Goal: Information Seeking & Learning: Understand process/instructions

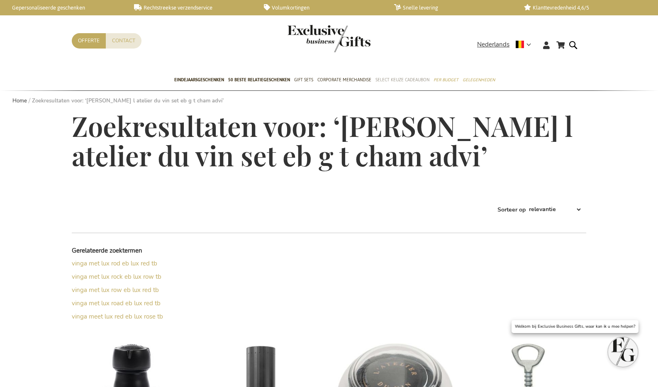
click at [391, 79] on span "Select Keuze Cadeaubon" at bounding box center [402, 79] width 54 height 9
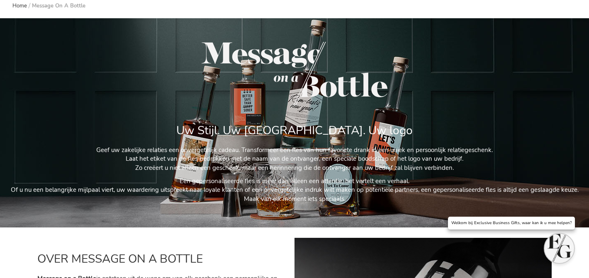
scroll to position [98, 0]
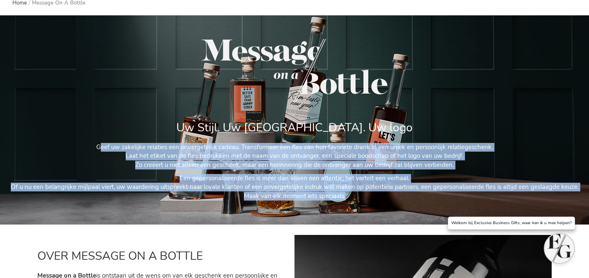
drag, startPoint x: 98, startPoint y: 145, endPoint x: 445, endPoint y: 197, distance: 350.9
click at [446, 197] on div "Geef uw zakelijke relaties een onvergetelijk cadeau. Transformeer een fles van …" at bounding box center [294, 172] width 585 height 58
copy div "Geef uw zakelijke relaties een onvergetelijk cadeau. Transformeer een fles van …"
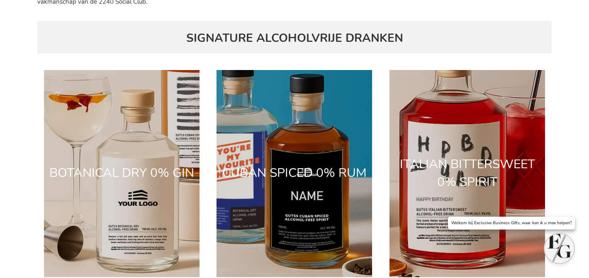
scroll to position [922, 0]
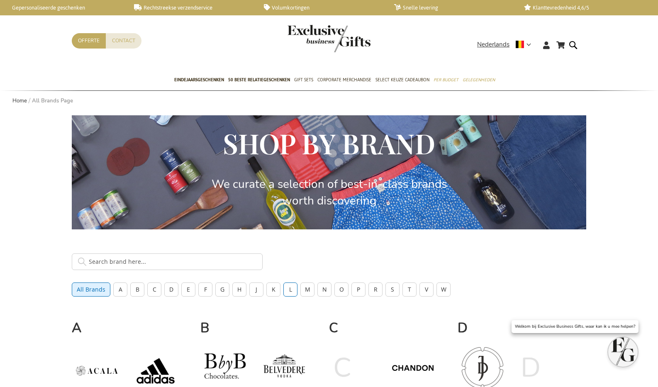
click at [286, 286] on button "L" at bounding box center [290, 289] width 14 height 14
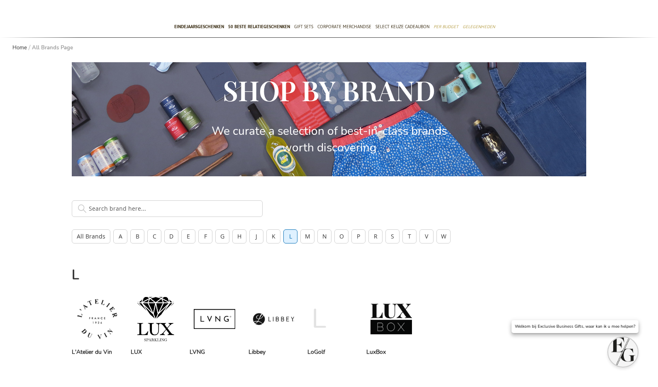
scroll to position [165, 0]
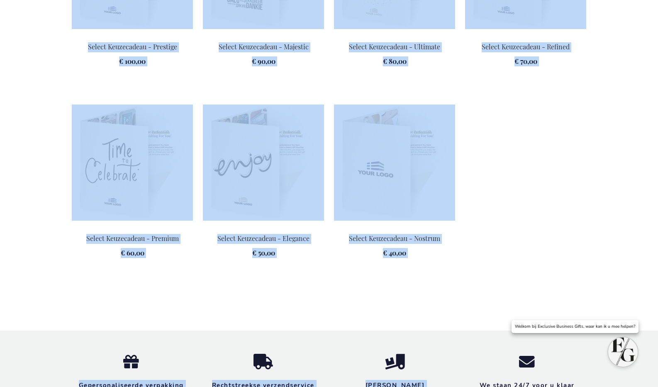
scroll to position [1296, 0]
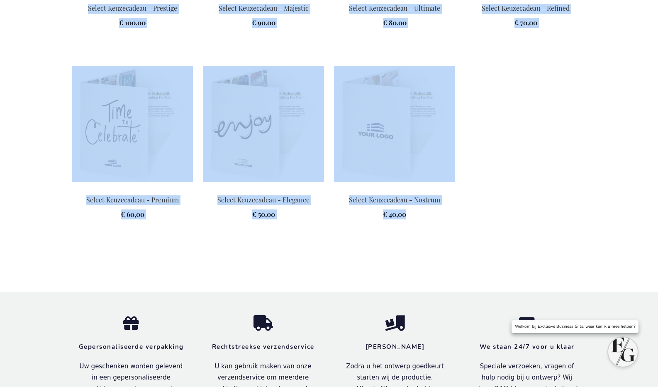
drag, startPoint x: 129, startPoint y: 122, endPoint x: 520, endPoint y: 268, distance: 417.2
copy div "Exclusive Business Gifts Select Het ultieme keuzeconcept Geef medewerkers en re…"
click at [383, 165] on img at bounding box center [394, 124] width 121 height 116
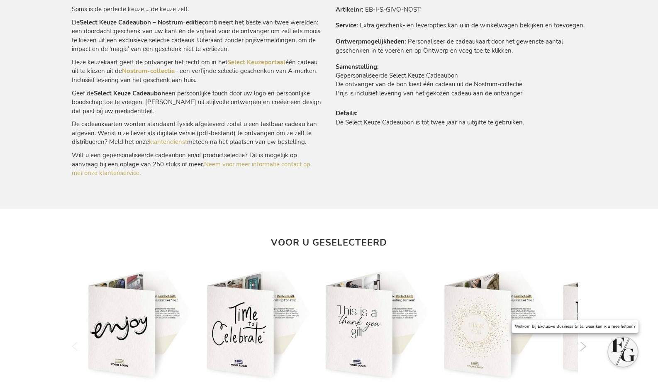
scroll to position [411, 0]
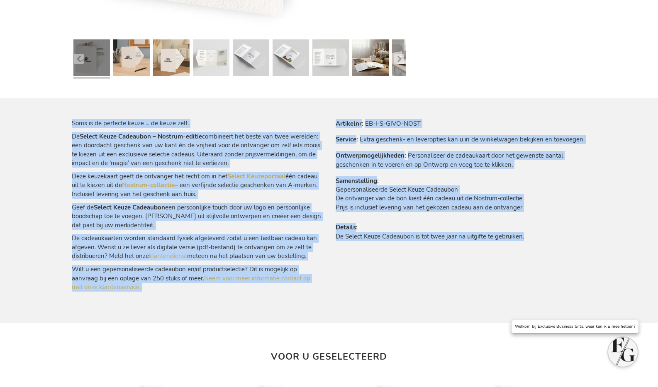
drag, startPoint x: 75, startPoint y: 126, endPoint x: 578, endPoint y: 249, distance: 518.2
click at [578, 251] on div "Soms is de perfecte keuze ... de keuze zelf. De Select Keuze Cadeaubon – Nostru…" at bounding box center [329, 221] width 514 height 204
copy div "Soms is de perfecte keuze ... de keuze zelf. De Select Keuze Cadeaubon – Nostru…"
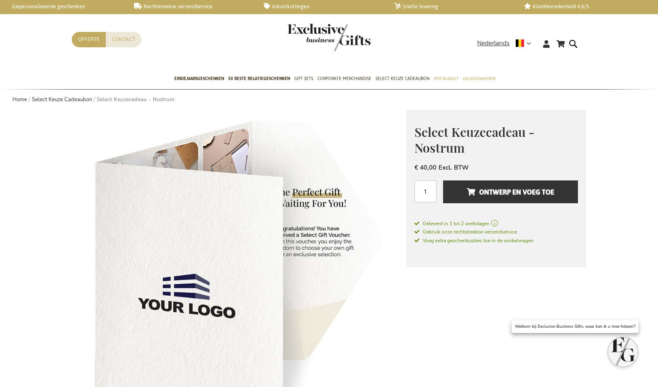
scroll to position [0, 0]
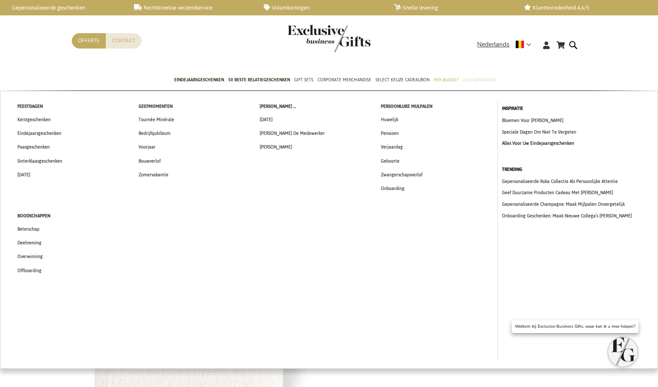
click at [540, 144] on link "Alles Voor Uw Eindejaarsgeschenken" at bounding box center [577, 143] width 151 height 7
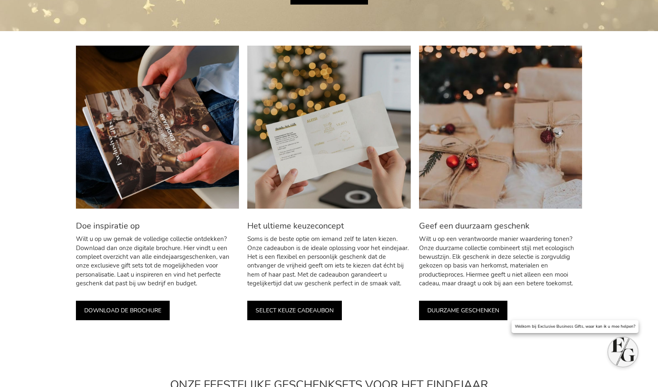
scroll to position [289, 0]
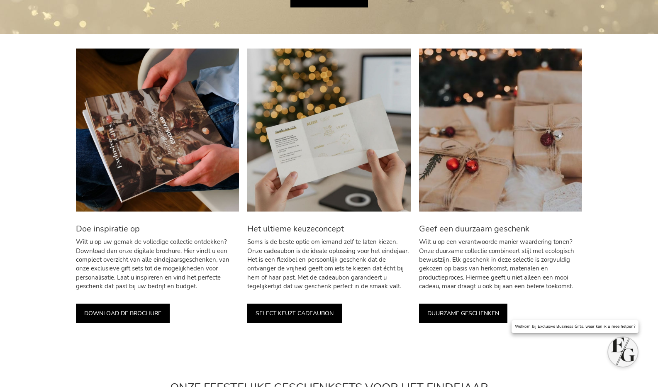
click at [303, 319] on link "SELECT KEUZE CADEAUBON" at bounding box center [294, 312] width 95 height 19
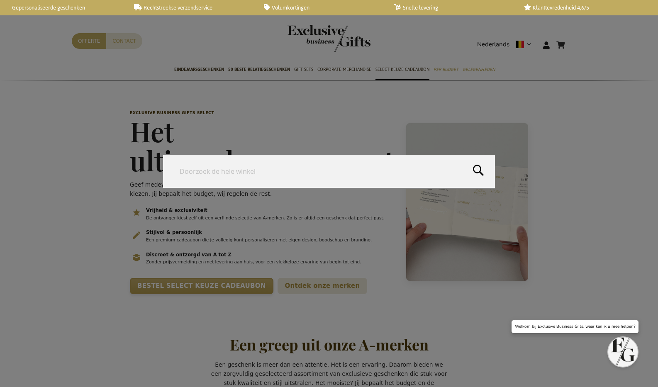
click at [573, 40] on form "Search Search" at bounding box center [575, 40] width 8 height 0
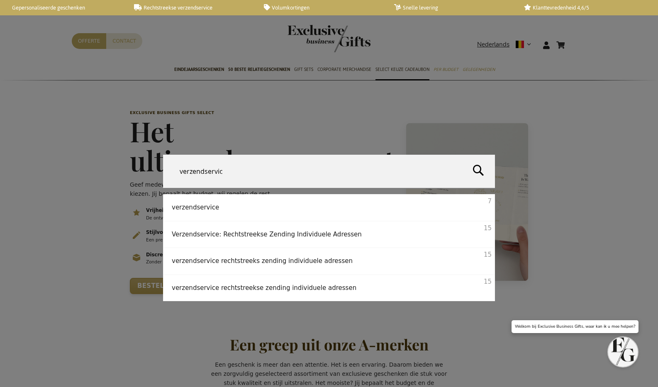
type input "verzendservice"
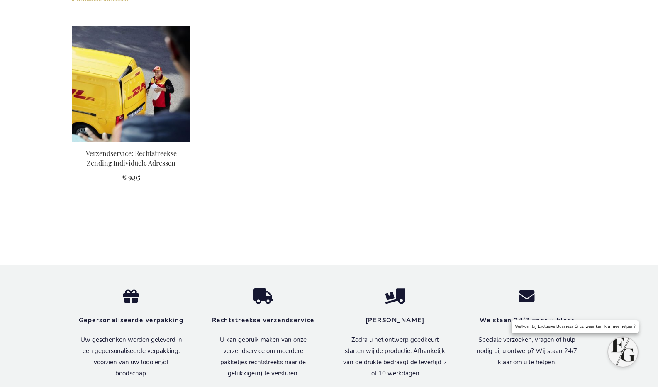
scroll to position [288, 0]
drag, startPoint x: 158, startPoint y: 90, endPoint x: 171, endPoint y: 98, distance: 15.2
click at [158, 91] on img at bounding box center [131, 84] width 119 height 116
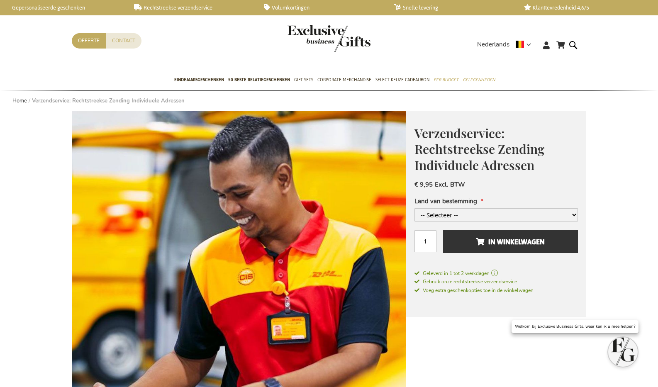
click at [451, 144] on span "Verzendservice: Rechtstreekse Zending Individuele Adressen" at bounding box center [479, 149] width 130 height 49
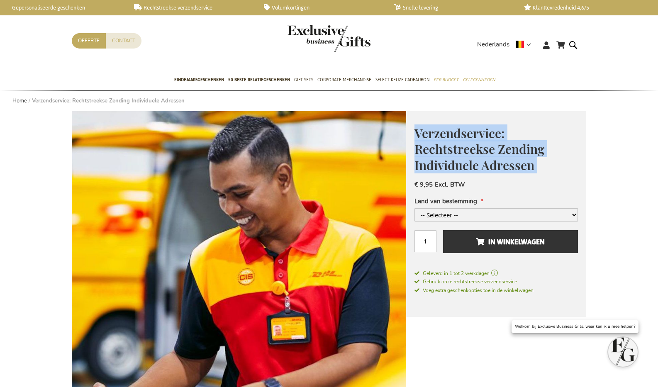
click at [451, 143] on span "Verzendservice: Rechtstreekse Zending Individuele Adressen" at bounding box center [479, 149] width 130 height 49
copy div "Verzendservice: Rechtstreekse Zending Individuele Adressen"
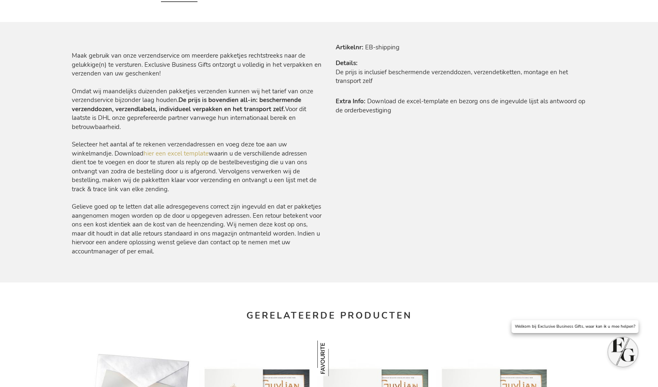
scroll to position [427, 0]
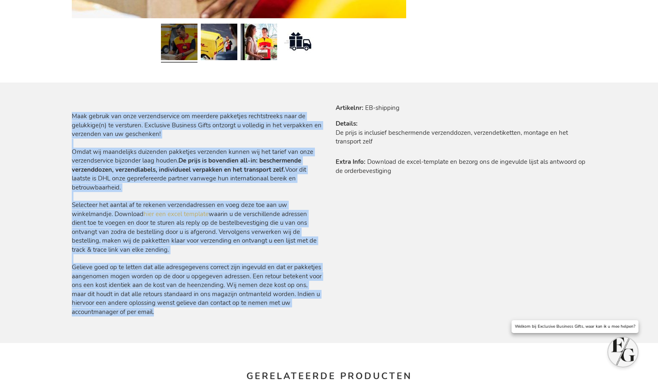
drag, startPoint x: 78, startPoint y: 119, endPoint x: 203, endPoint y: 311, distance: 230.1
click at [203, 312] on div "Maak gebruik van onze verzendservice om meerdere pakketjes rechtstreeks naar de…" at bounding box center [197, 209] width 250 height 213
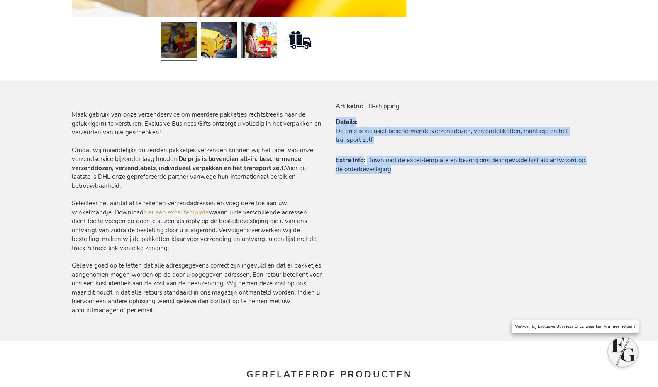
drag, startPoint x: 336, startPoint y: 124, endPoint x: 428, endPoint y: 174, distance: 105.4
click at [439, 175] on tbody "Artikelnr EB-shipping Details De prijs is inclusief beschermende verzenddozen, …" at bounding box center [460, 141] width 250 height 79
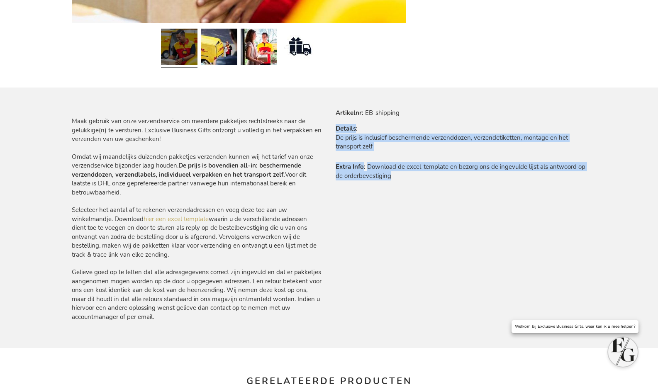
copy tbody "Details De prijs is inclusief beschermende verzenddozen, verzendetiketten, mont…"
